Goal: Task Accomplishment & Management: Manage account settings

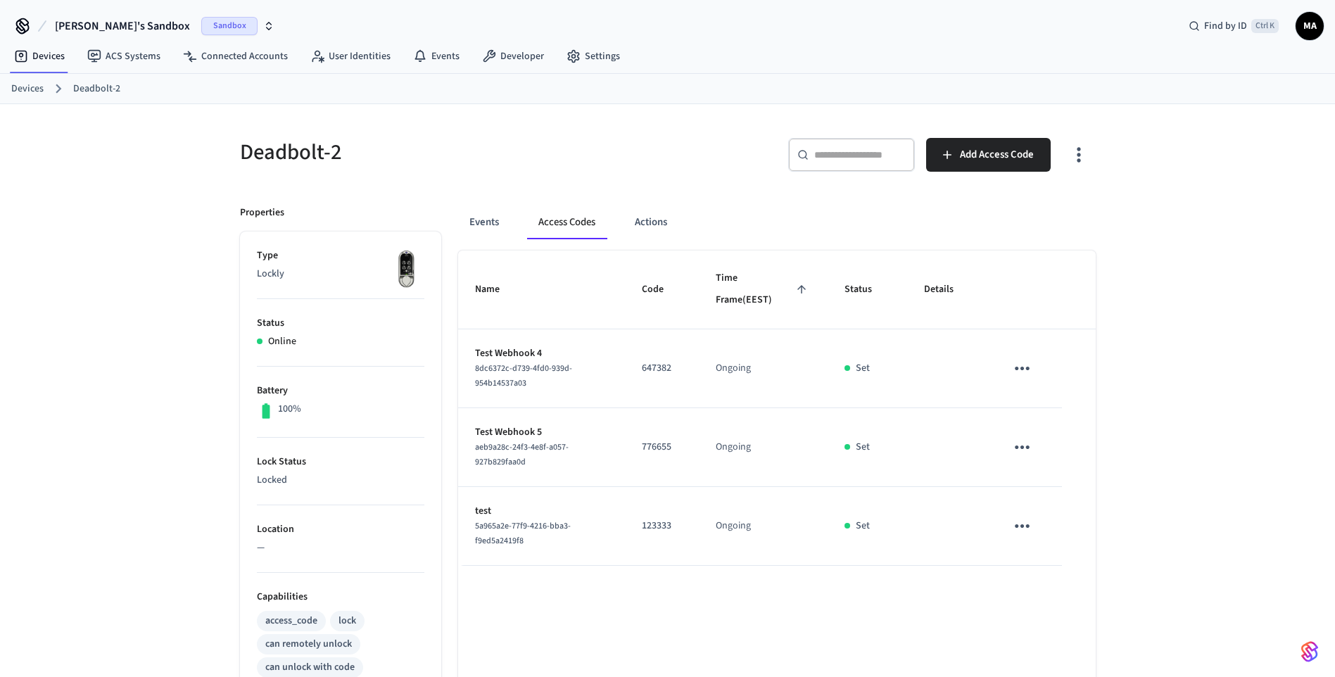
click at [21, 94] on link "Devices" at bounding box center [27, 89] width 32 height 15
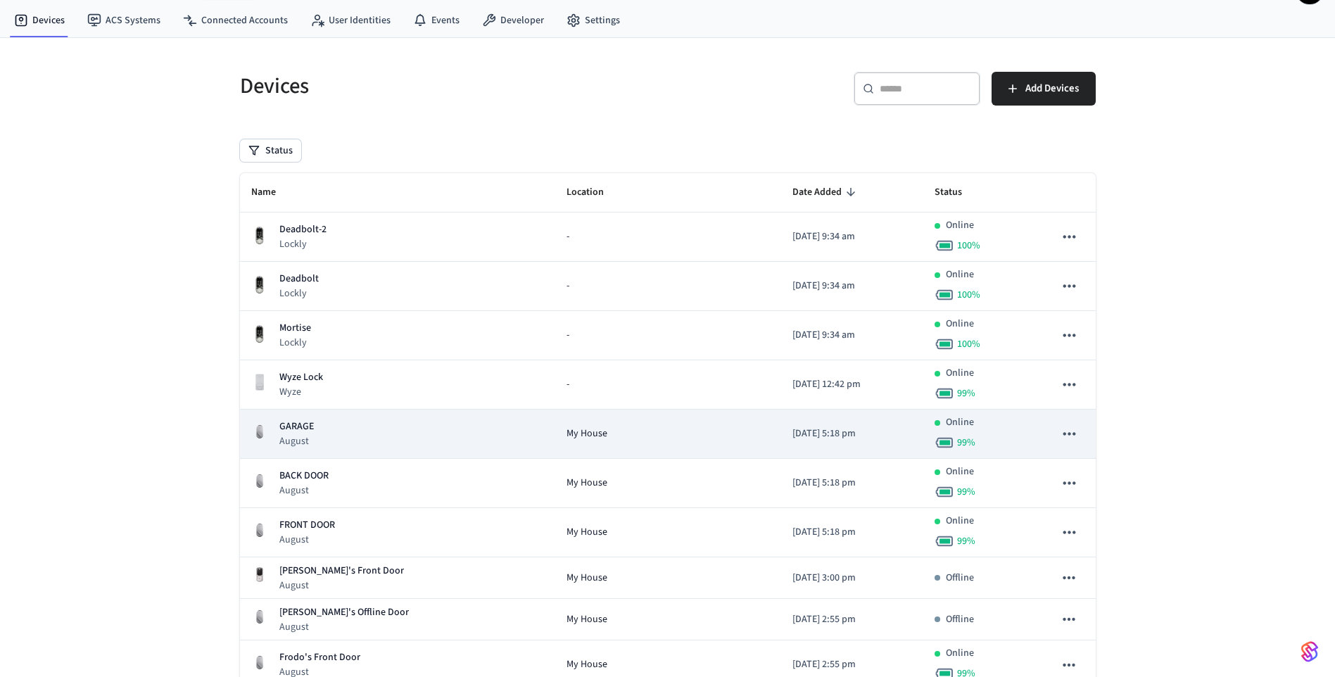
scroll to position [47, 0]
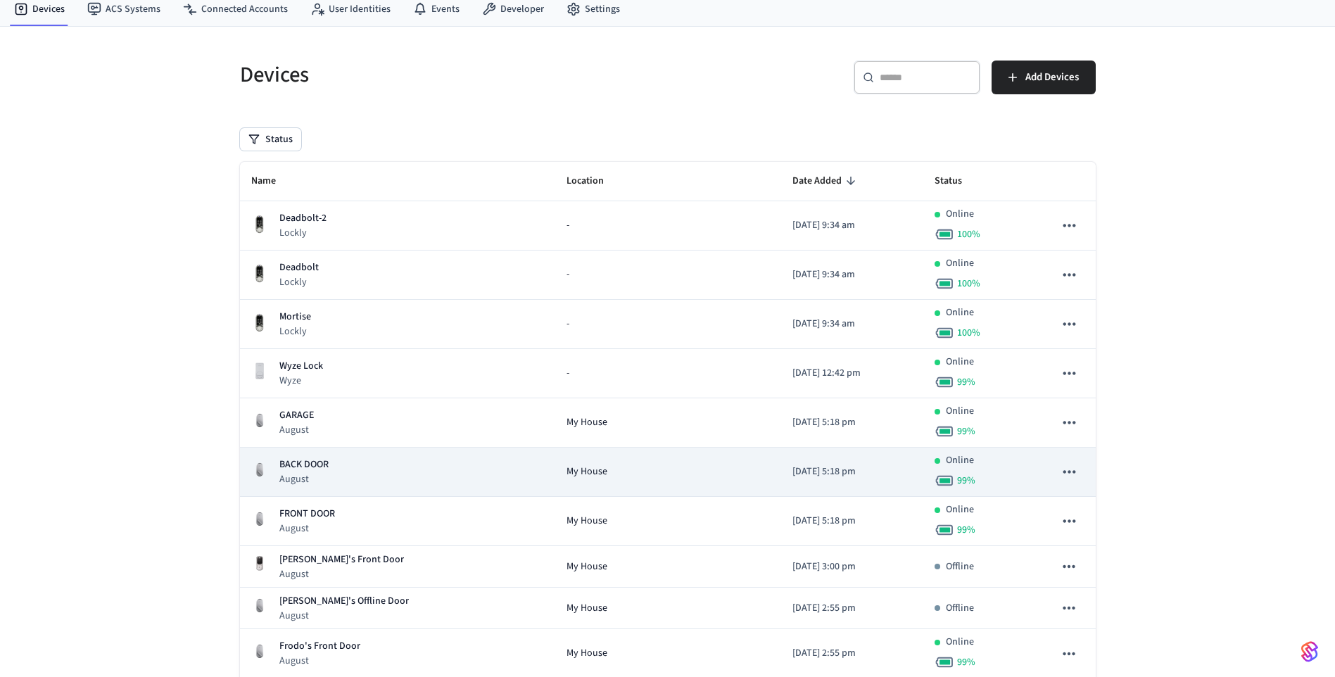
click at [383, 473] on div "BACK DOOR August" at bounding box center [397, 471] width 293 height 29
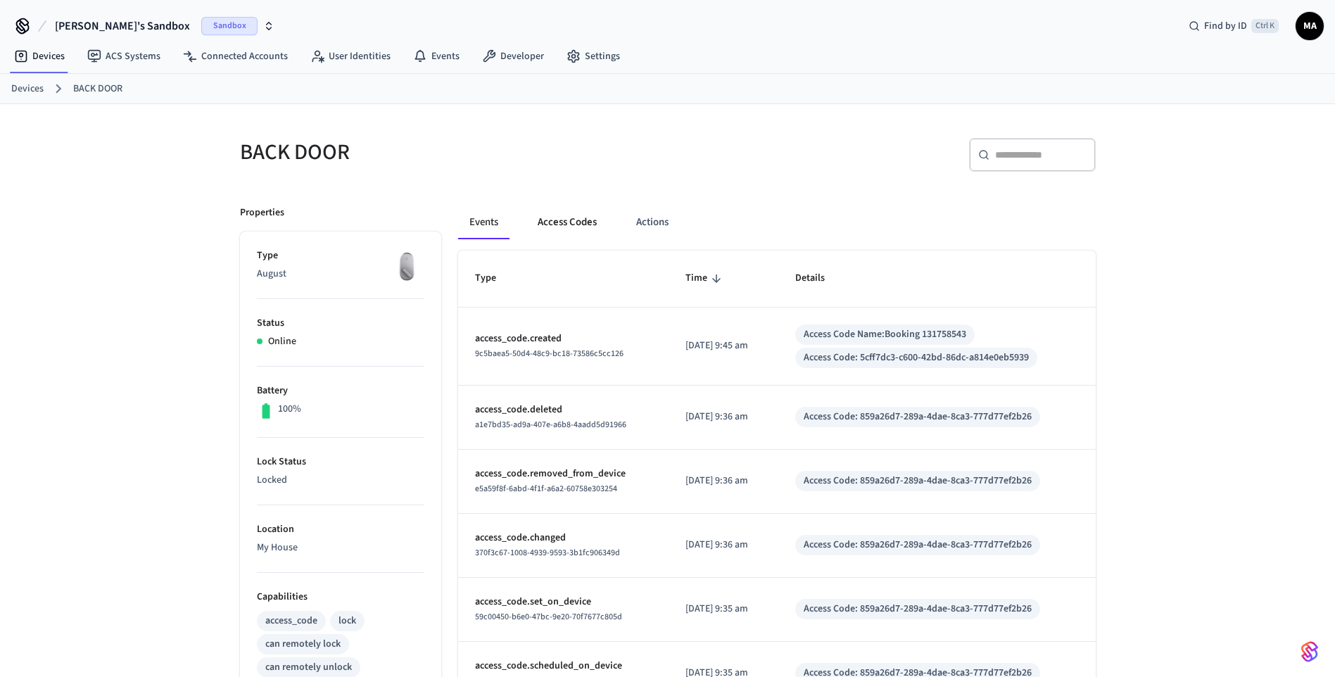
click at [556, 228] on button "Access Codes" at bounding box center [567, 222] width 82 height 34
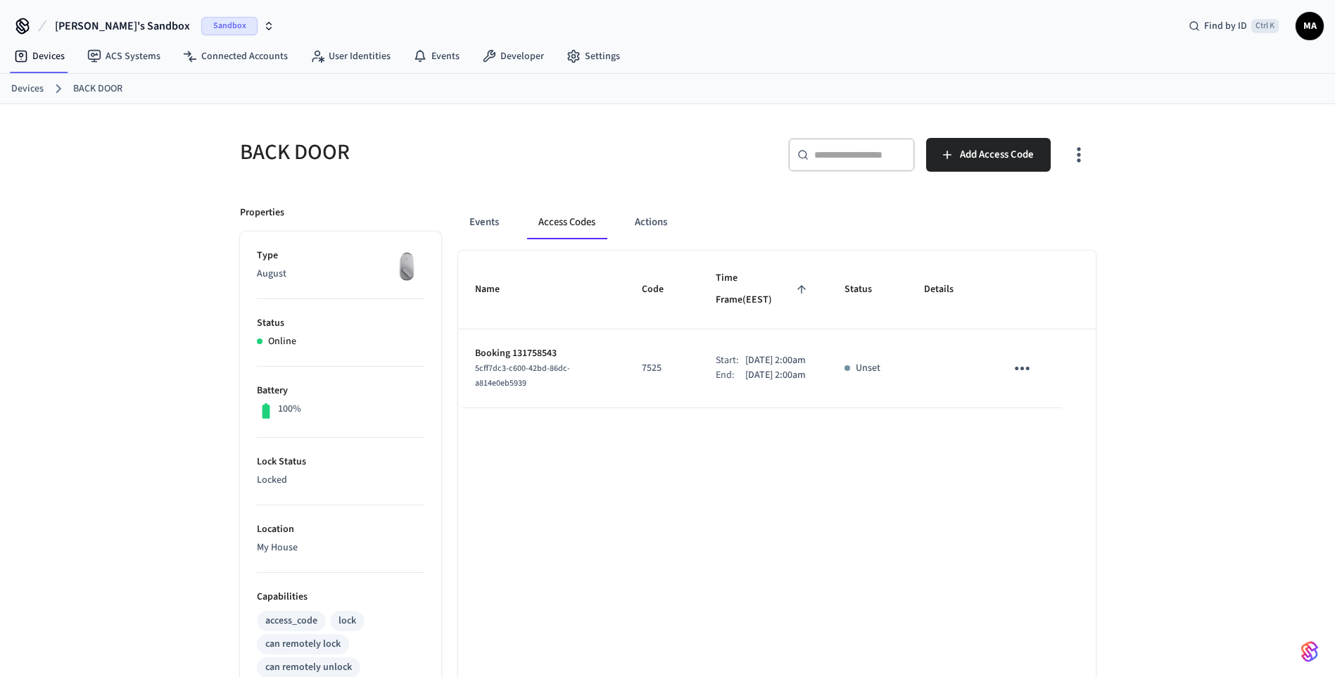
click at [1033, 357] on icon "sticky table" at bounding box center [1022, 368] width 22 height 22
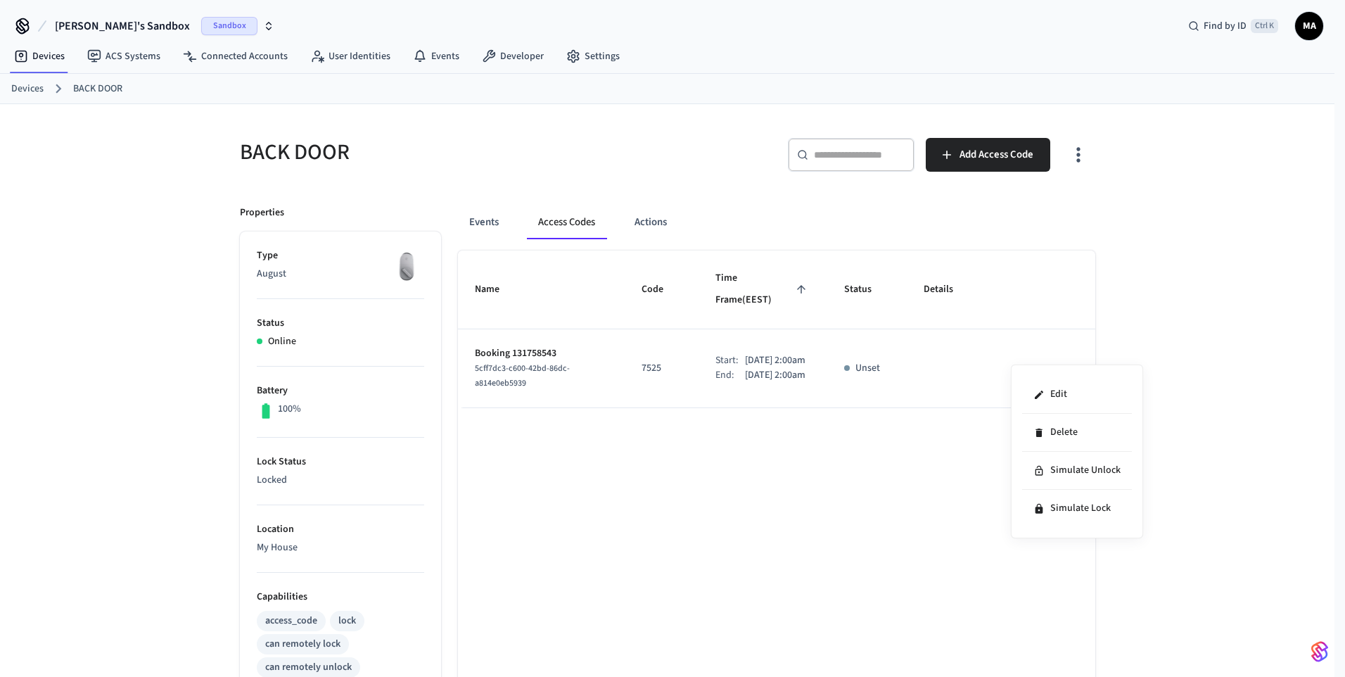
click at [908, 437] on div at bounding box center [672, 338] width 1345 height 677
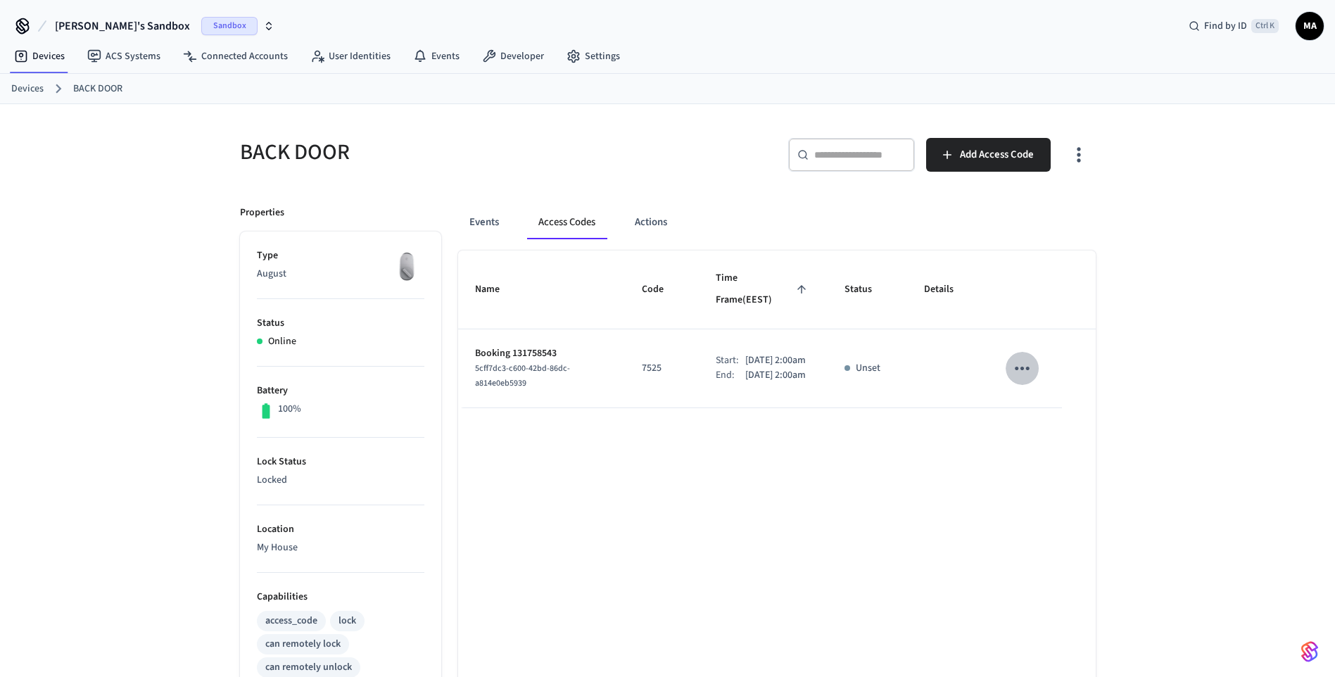
click at [1033, 357] on icon "sticky table" at bounding box center [1022, 368] width 22 height 22
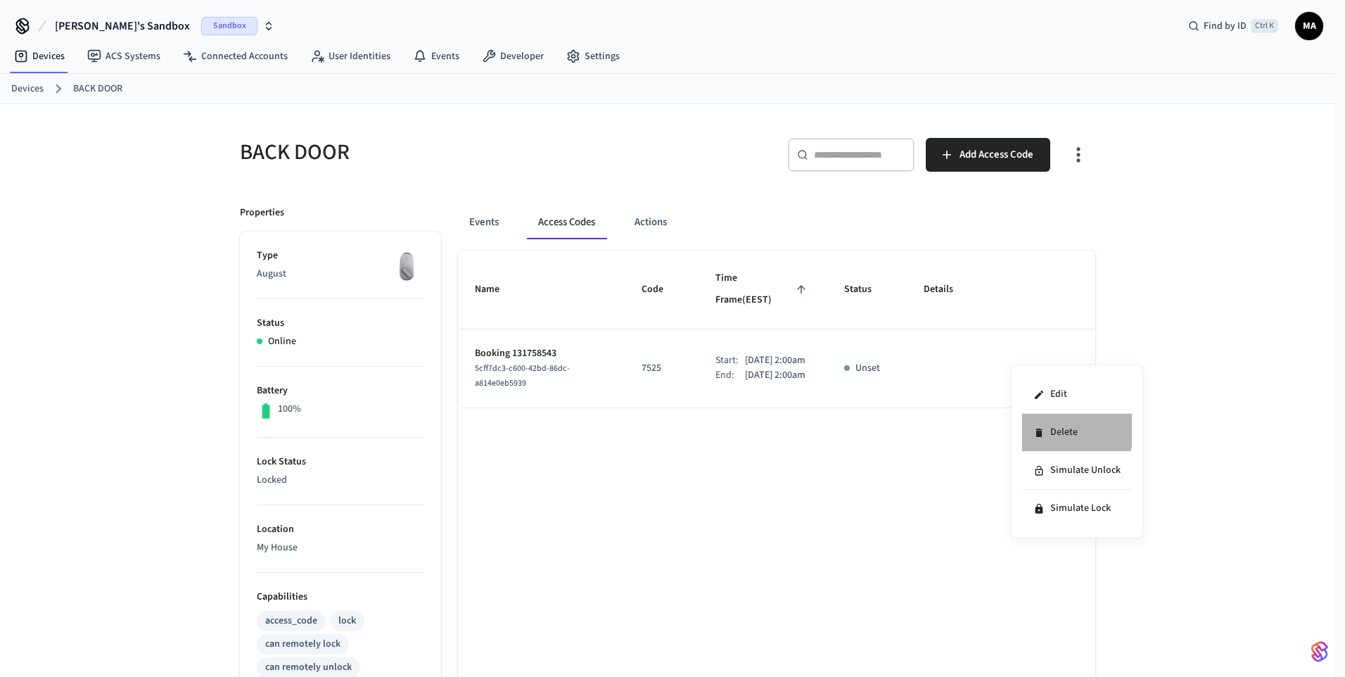
click at [1055, 428] on li "Delete" at bounding box center [1077, 433] width 110 height 38
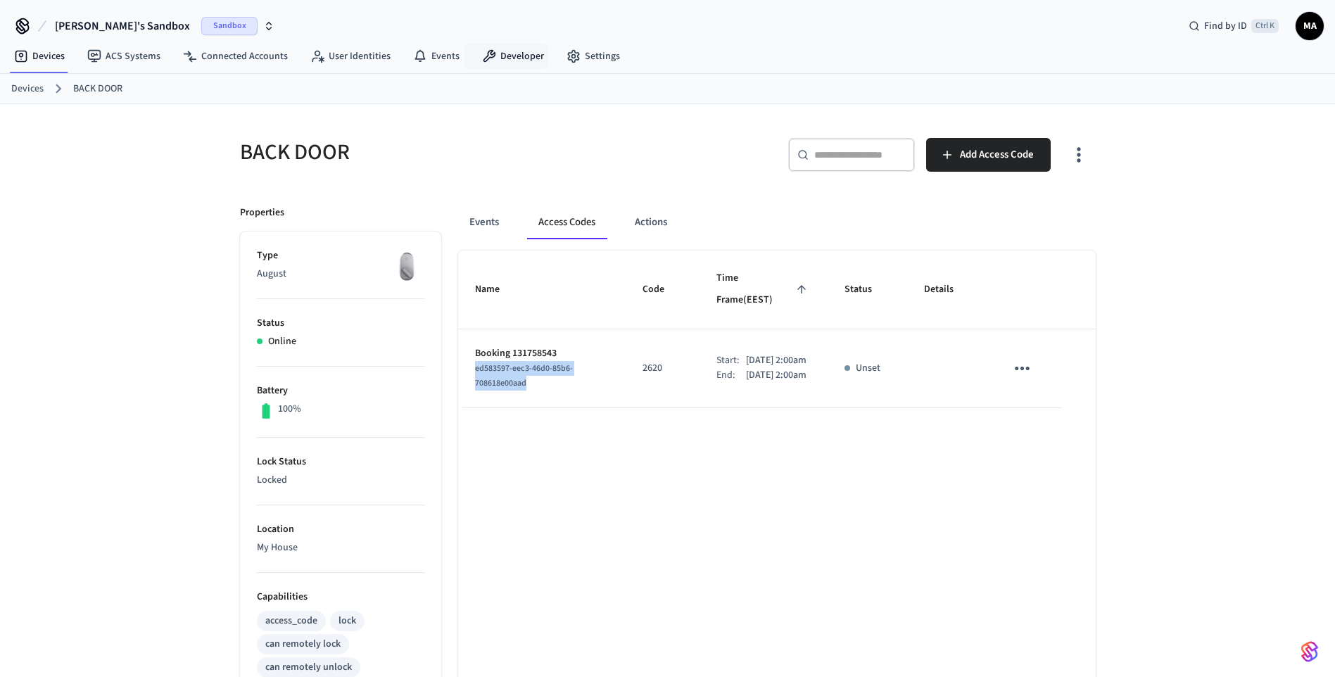
drag, startPoint x: 471, startPoint y: 357, endPoint x: 535, endPoint y: 368, distance: 65.0
click at [535, 368] on td "Booking 131758543 ed583597-eec3-46d0-85b6-708618e00aad" at bounding box center [541, 368] width 167 height 79
copy span "ed583597-eec3-46d0-85b6-708618e00aad"
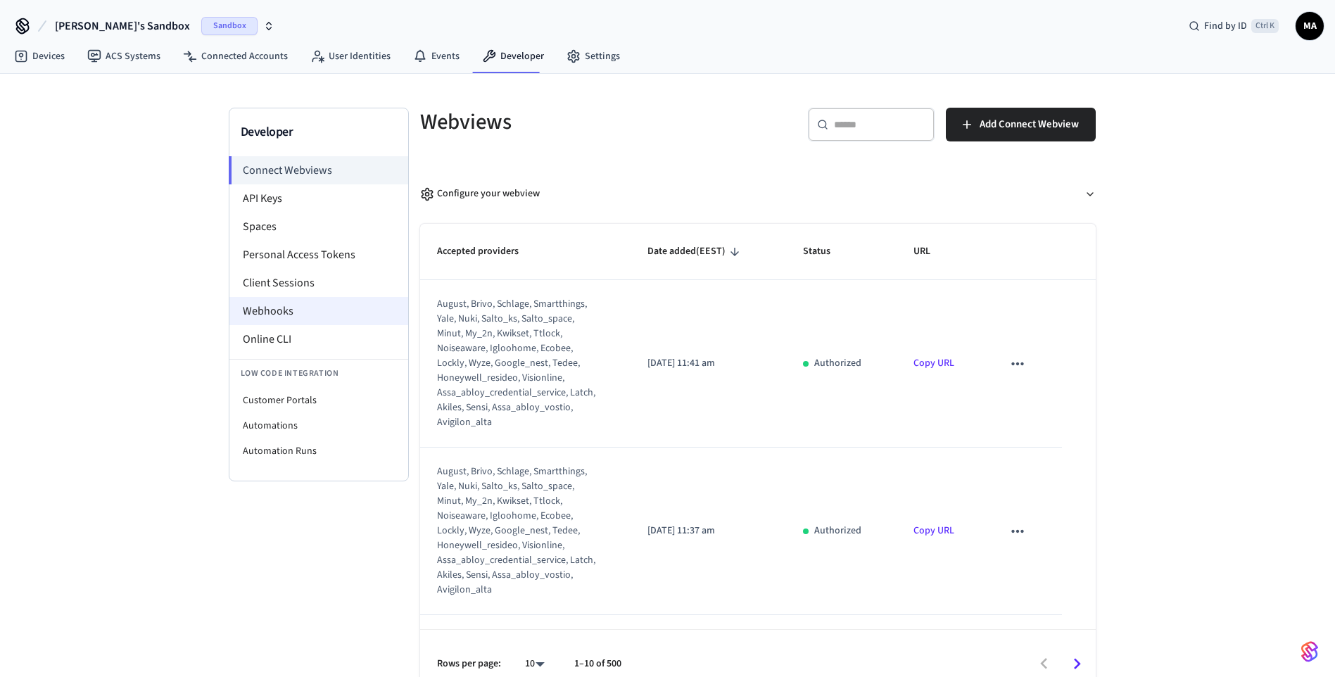
click at [246, 312] on li "Webhooks" at bounding box center [318, 311] width 179 height 28
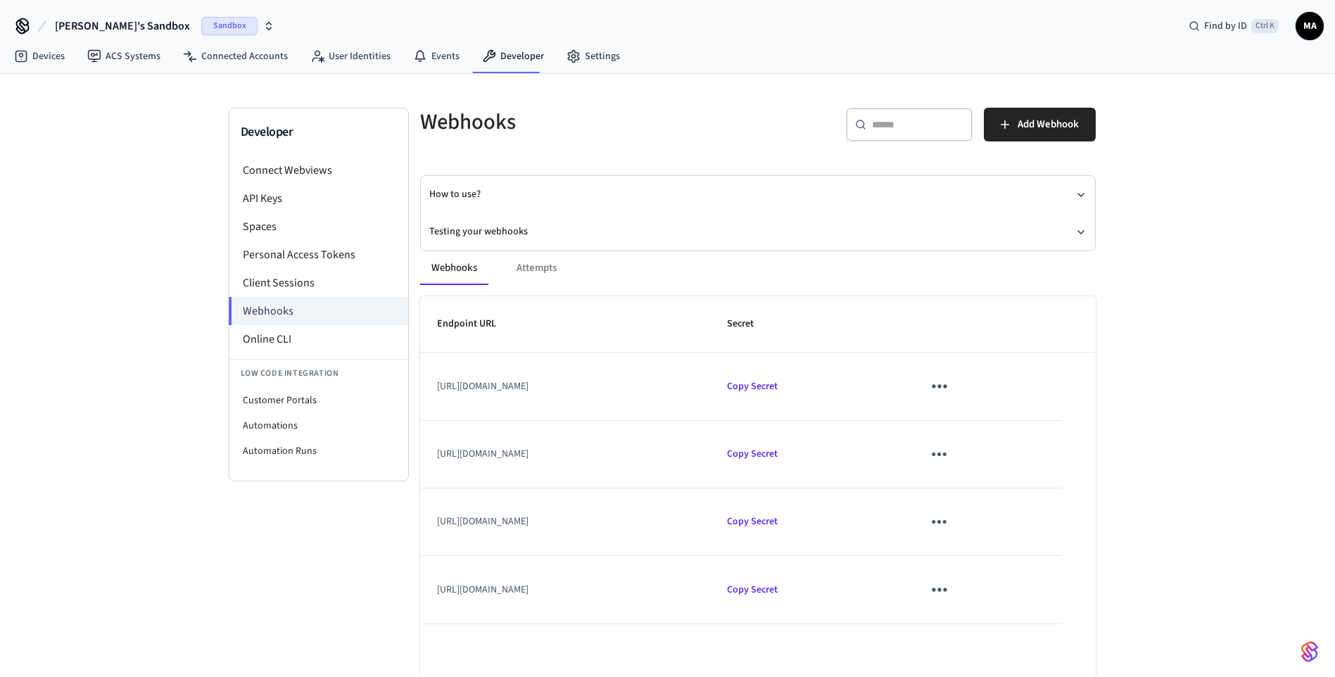
click at [528, 272] on div "Webhooks Attempts" at bounding box center [757, 268] width 675 height 34
click at [505, 231] on button "Testing your webhooks" at bounding box center [757, 231] width 657 height 37
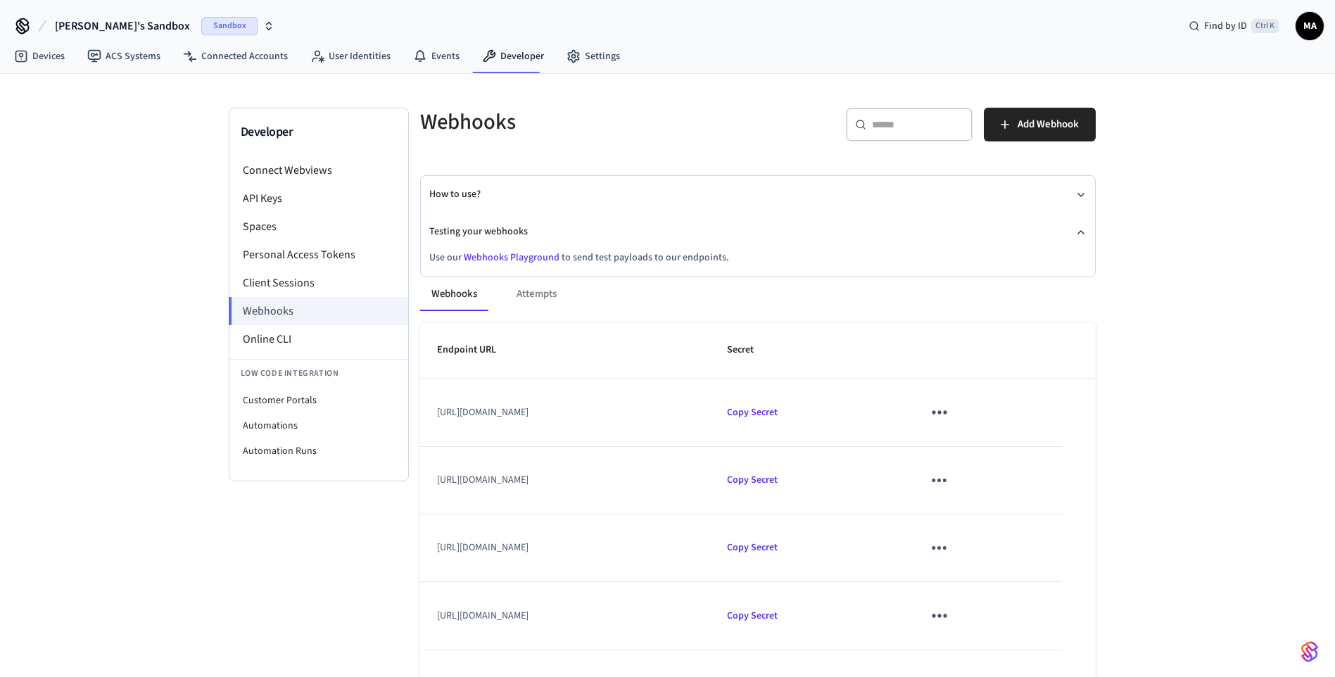
click at [518, 255] on link "Webhooks Playground" at bounding box center [512, 257] width 96 height 14
